Goal: Navigation & Orientation: Find specific page/section

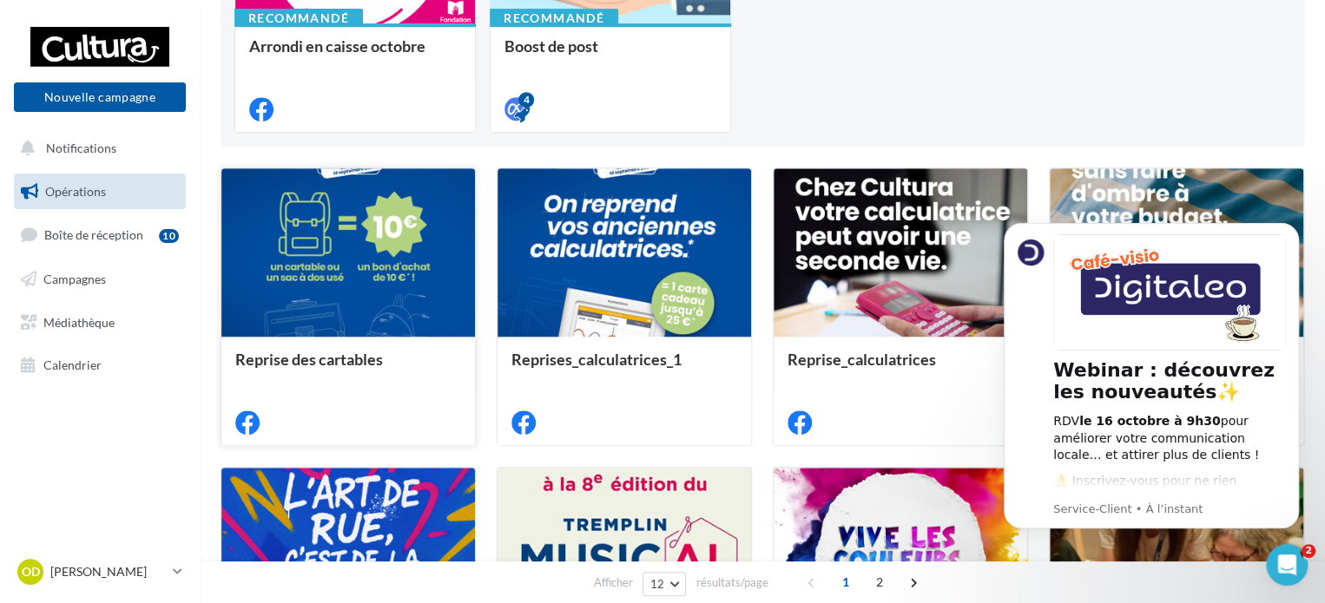
scroll to position [315, 0]
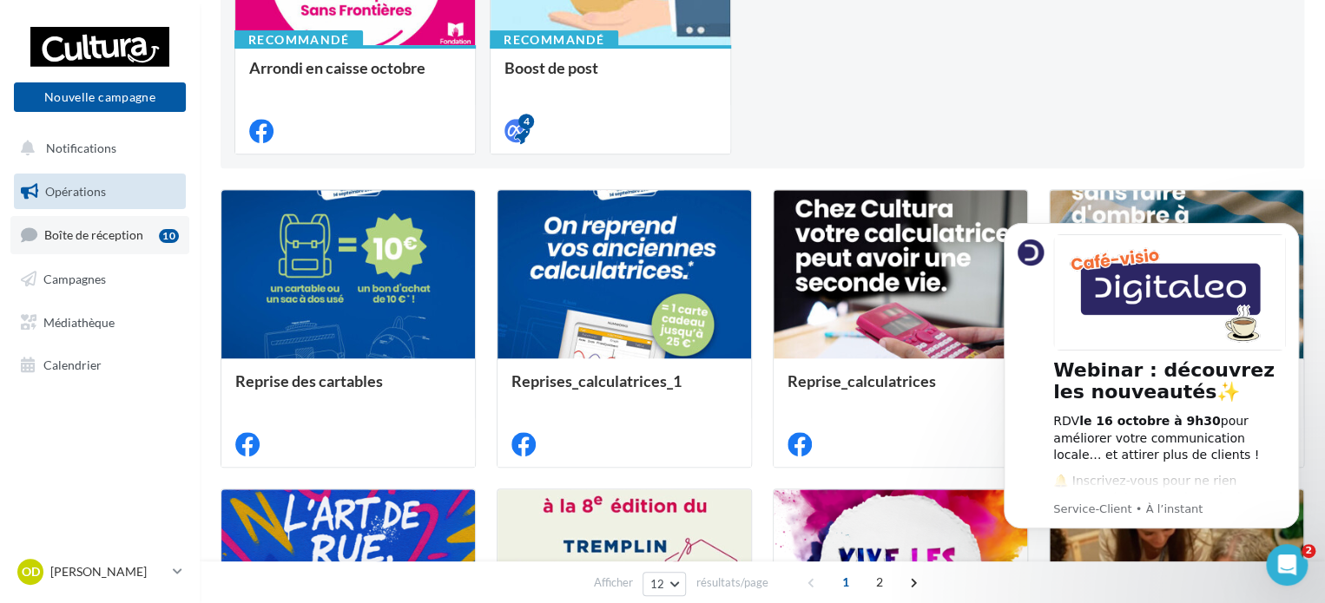
click at [70, 249] on link "Boîte de réception 10" at bounding box center [99, 234] width 179 height 37
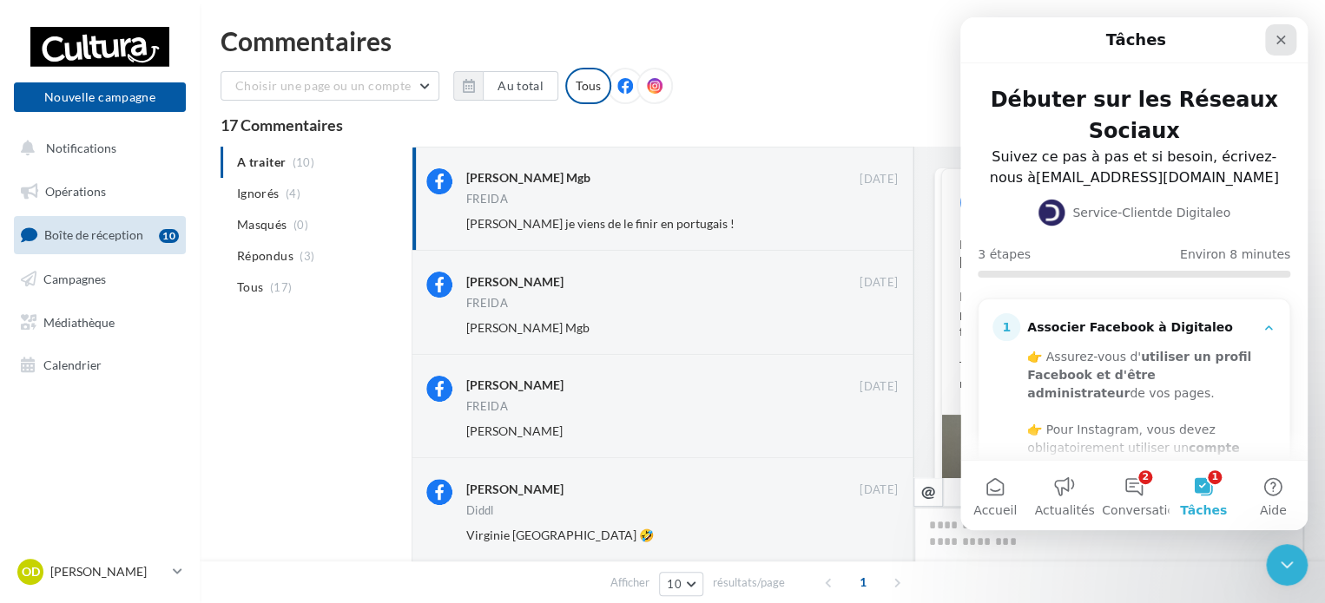
scroll to position [737, 0]
click at [1280, 24] on div "Fermer" at bounding box center [1280, 39] width 31 height 31
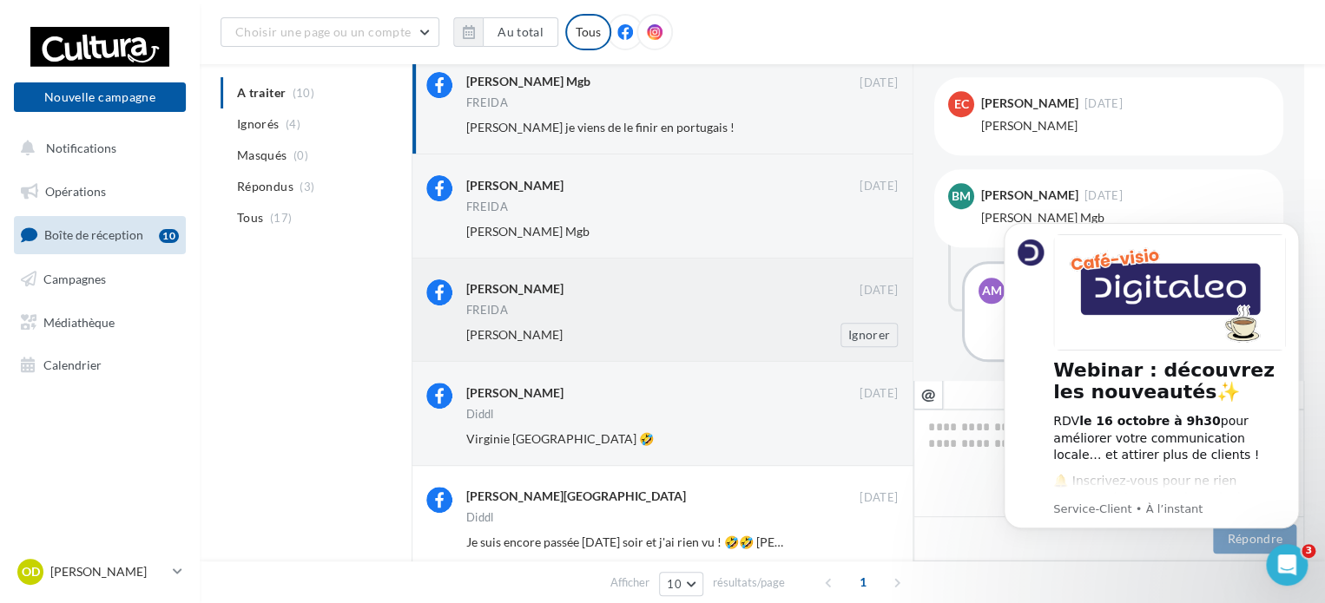
scroll to position [0, 0]
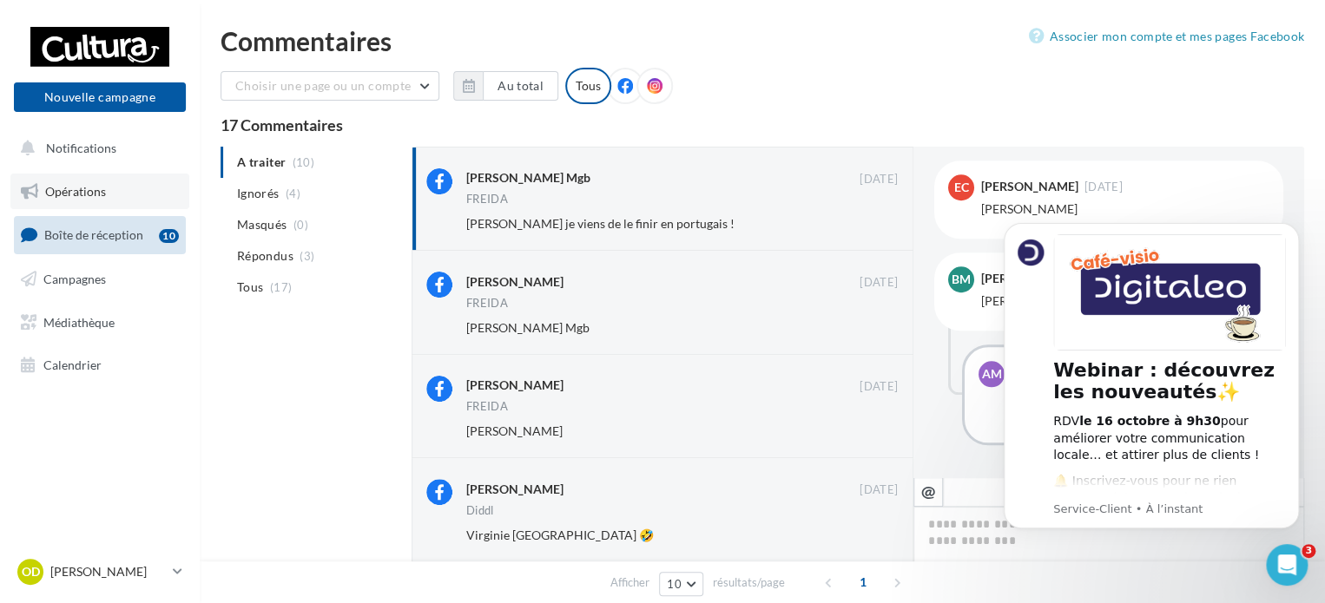
click at [90, 204] on link "Opérations" at bounding box center [99, 192] width 179 height 36
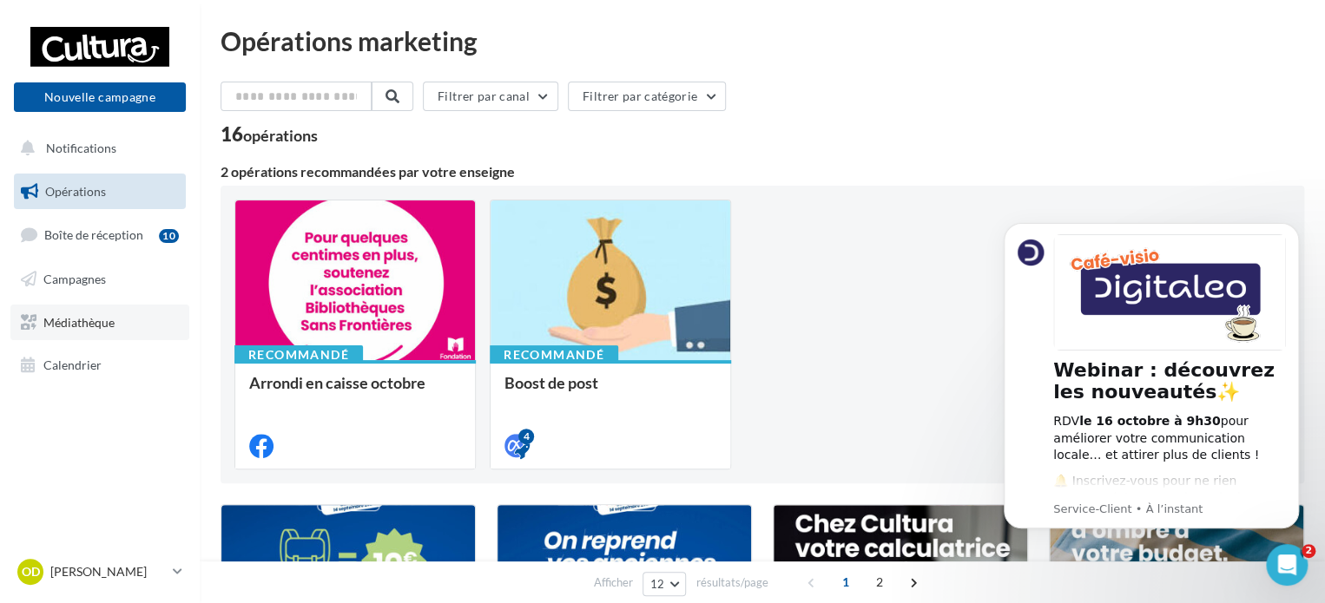
click at [102, 333] on link "Médiathèque" at bounding box center [99, 323] width 179 height 36
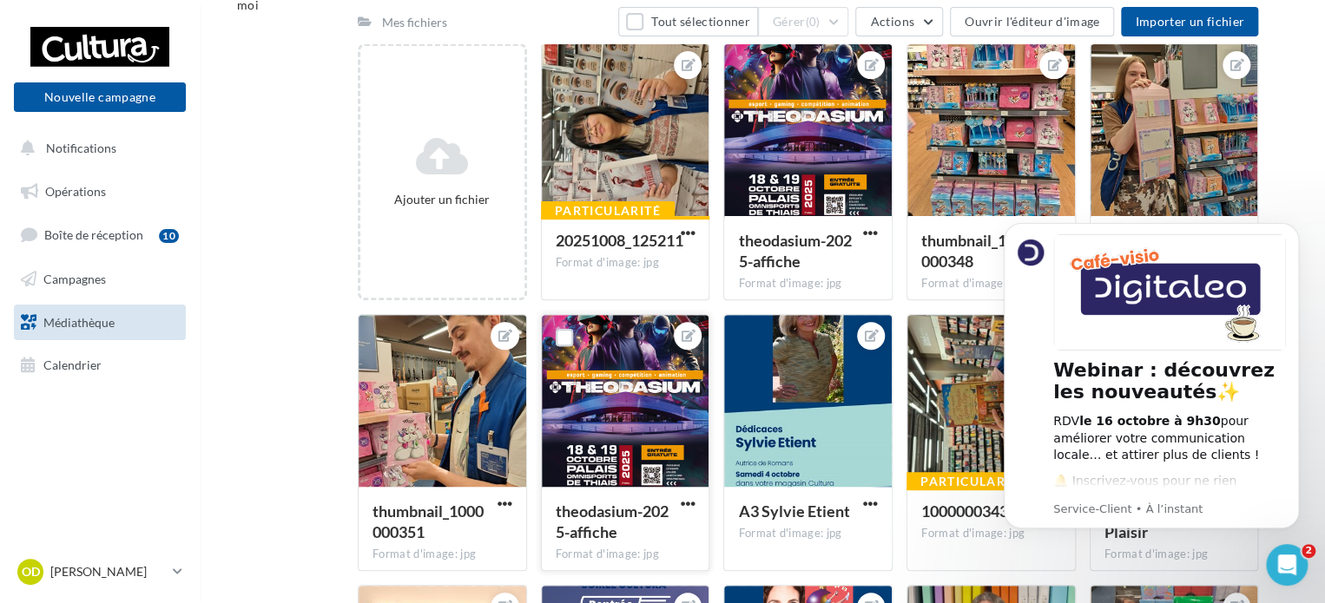
scroll to position [139, 0]
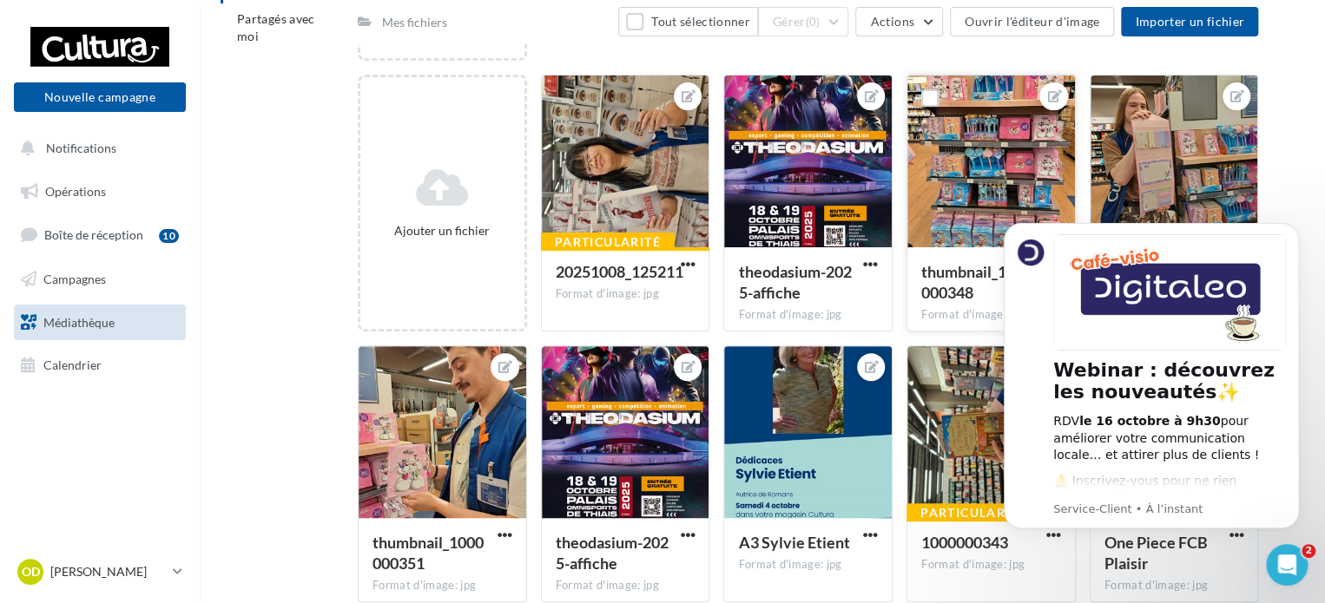
click at [952, 193] on div at bounding box center [991, 163] width 168 height 174
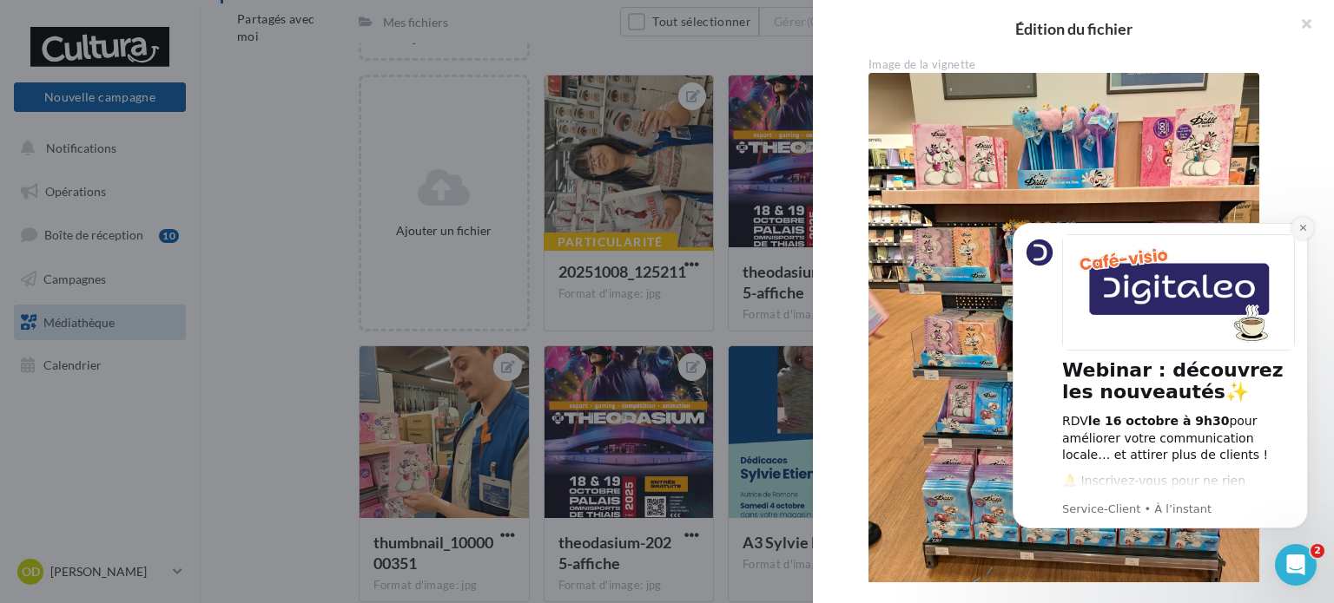
click at [1298, 225] on icon "Dismiss notification" at bounding box center [1303, 228] width 10 height 10
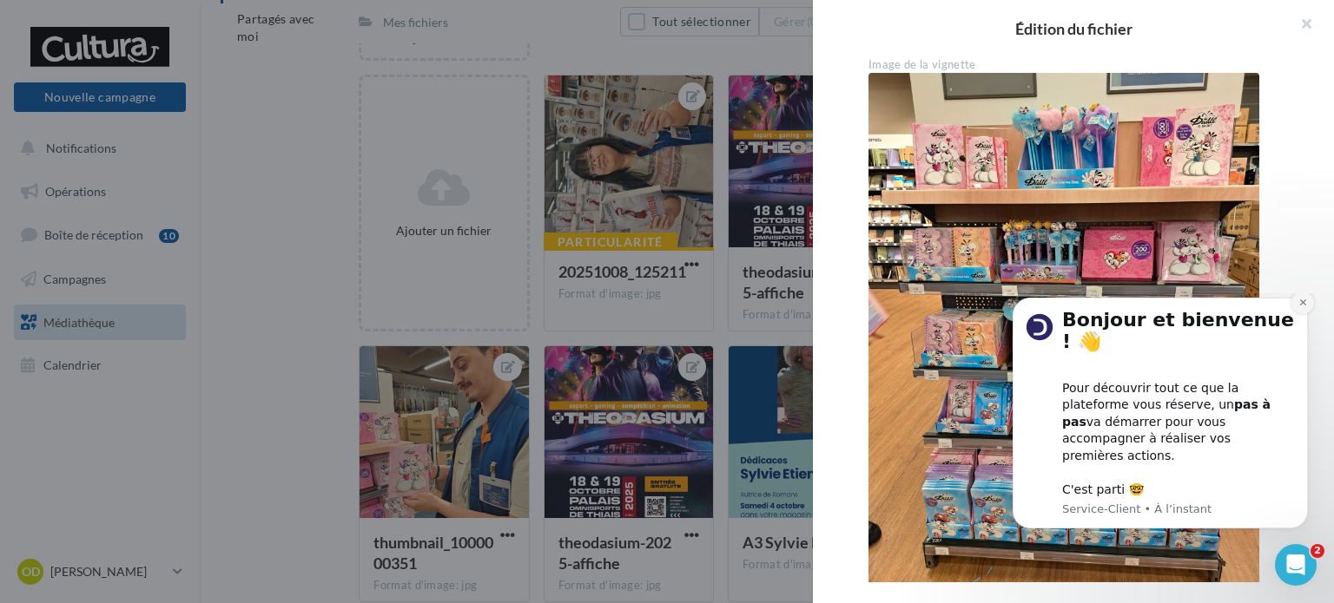
click at [1294, 314] on button "Dismiss notification" at bounding box center [1302, 303] width 23 height 23
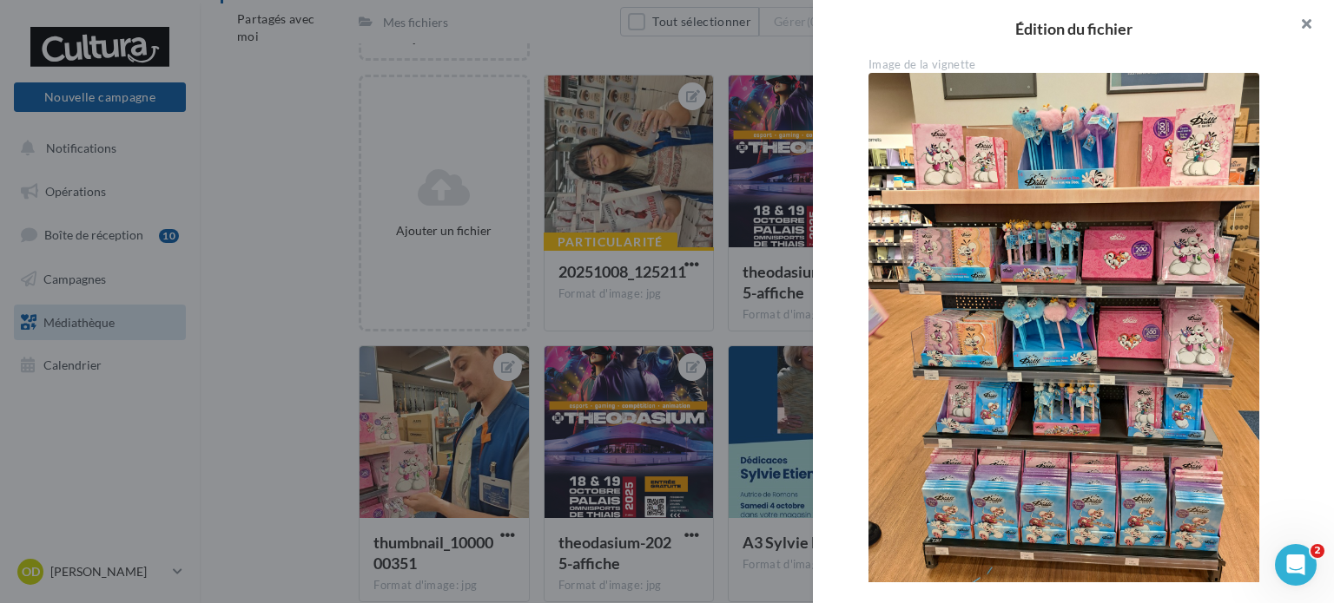
click at [1311, 26] on button "button" at bounding box center [1298, 26] width 69 height 52
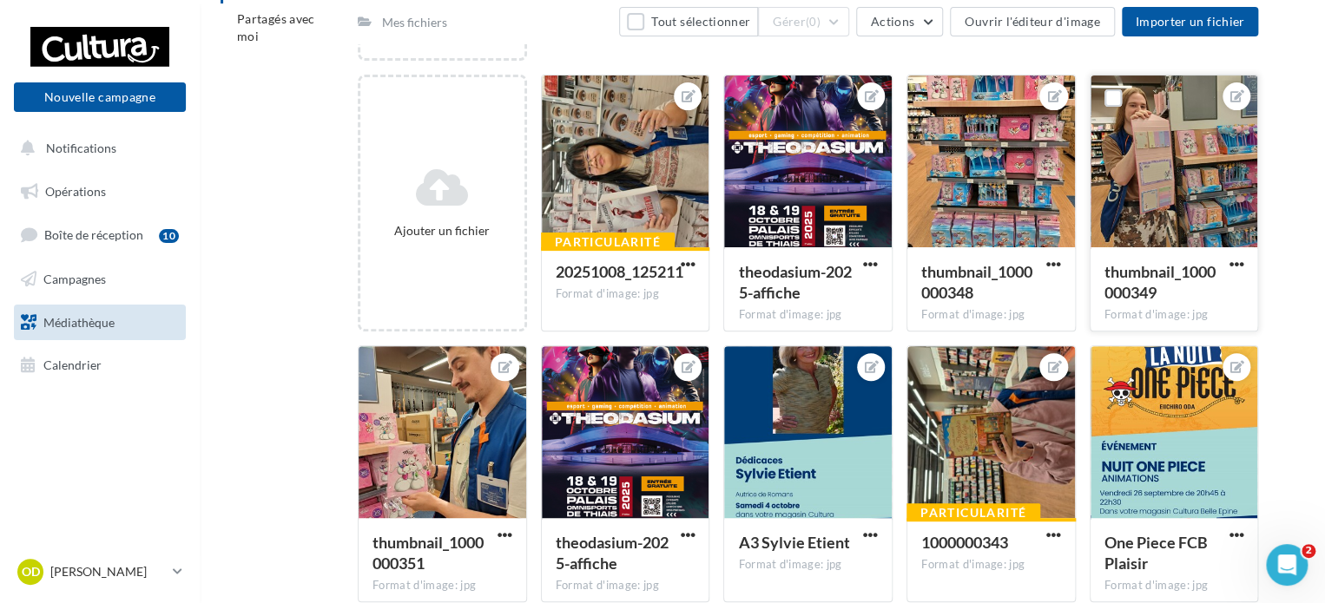
click at [1160, 163] on div at bounding box center [1174, 163] width 168 height 174
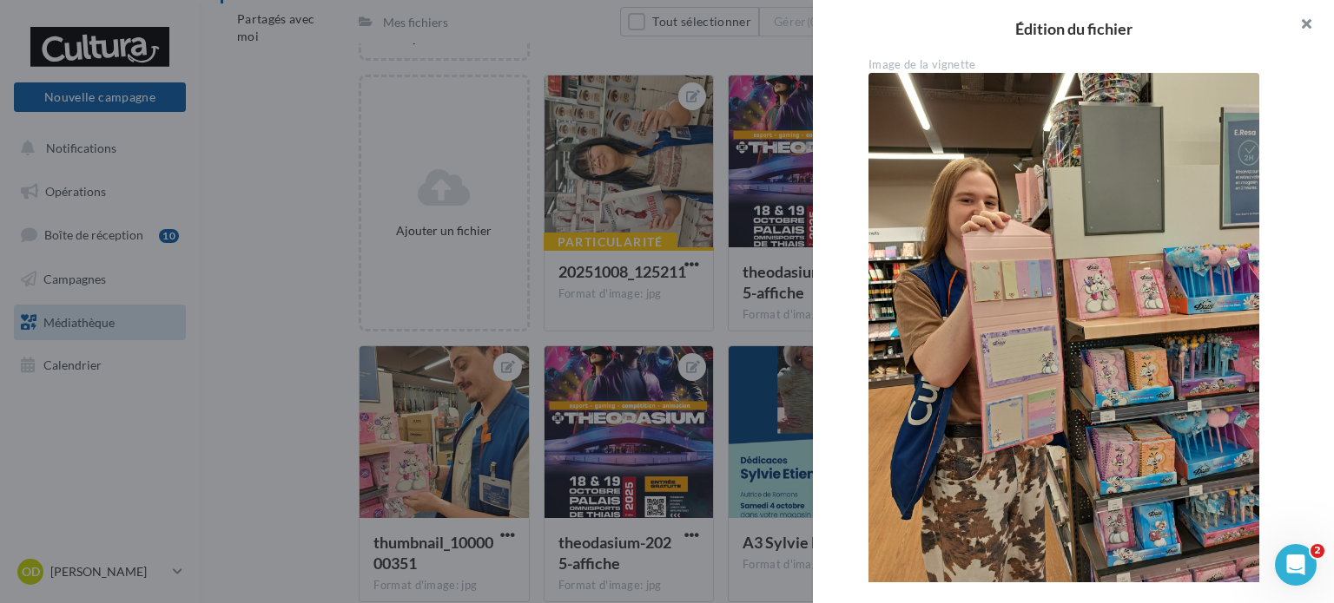
click at [1314, 21] on button "button" at bounding box center [1298, 26] width 69 height 52
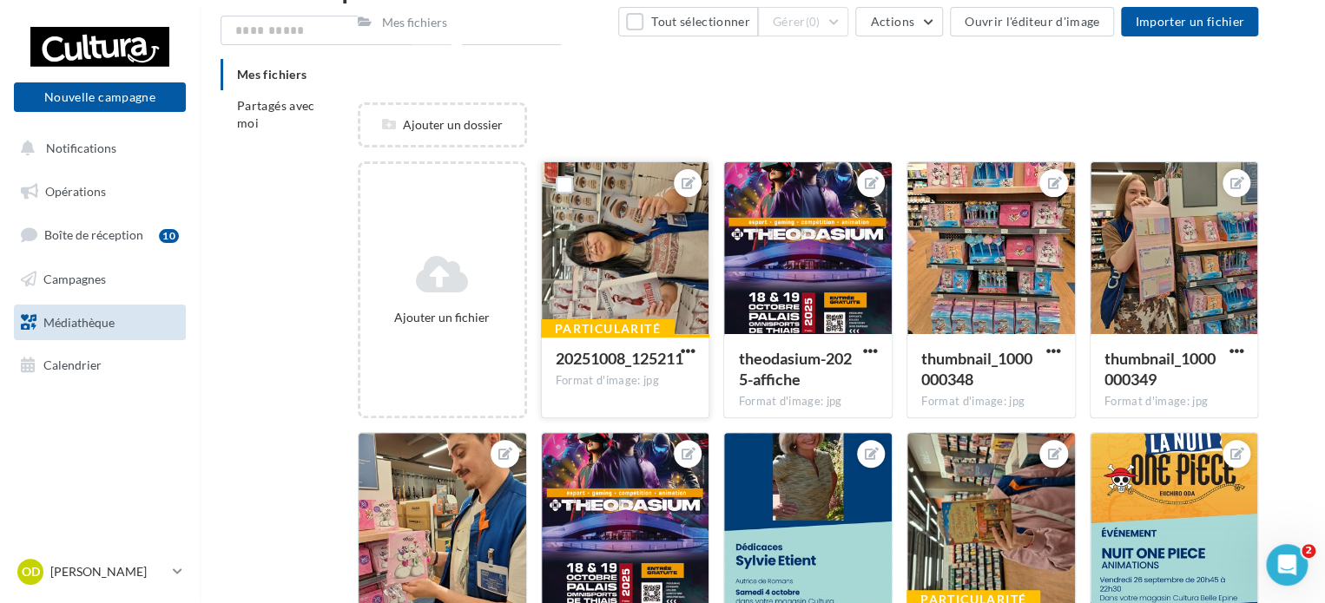
scroll to position [0, 0]
